Goal: Information Seeking & Learning: Find specific fact

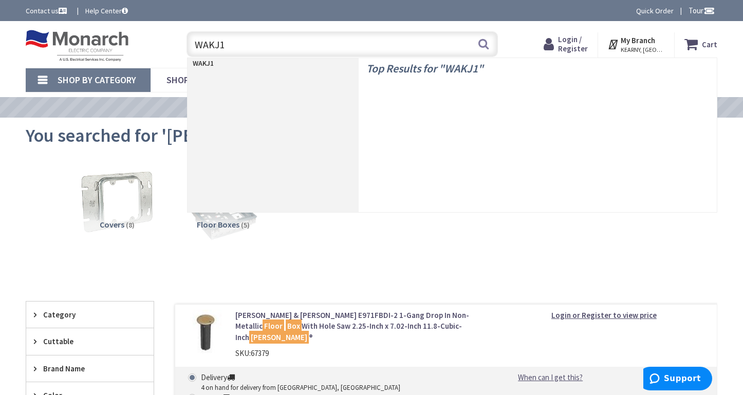
type input "WAKJ19"
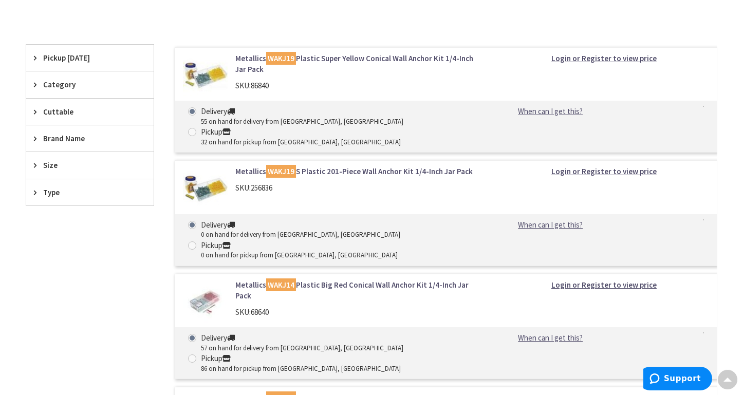
click at [335, 57] on link "Metallics WAKJ19 Plastic Super Yellow Conical Wall Anchor Kit 1/4-Inch Jar Pack" at bounding box center [359, 64] width 248 height 22
click at [271, 56] on mark "WAKJ19" at bounding box center [281, 58] width 30 height 13
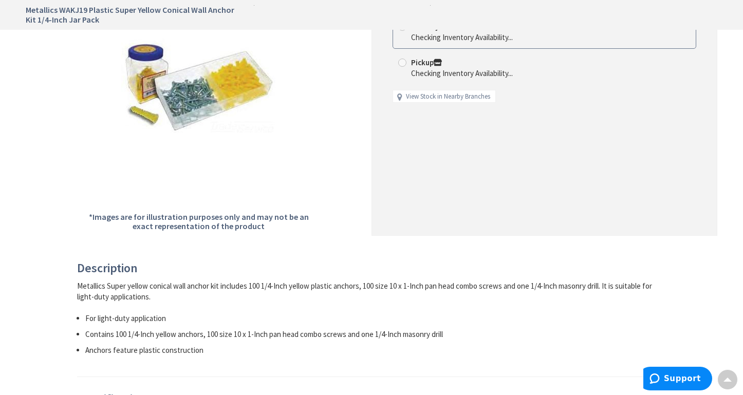
scroll to position [257, 0]
